Goal: Check status: Check status

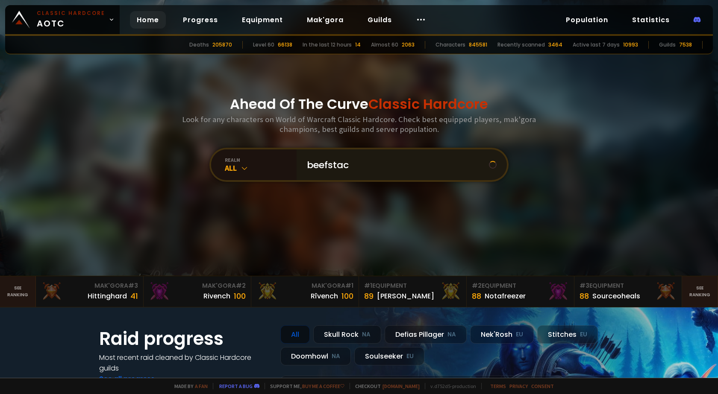
type input "beefstack"
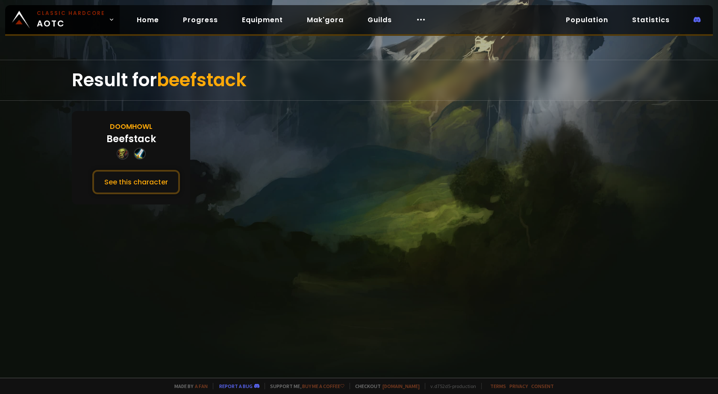
click at [128, 135] on div "Beefstack" at bounding box center [131, 139] width 50 height 14
click at [130, 128] on div "Doomhowl" at bounding box center [131, 126] width 43 height 11
click at [107, 189] on button "See this character" at bounding box center [136, 182] width 88 height 24
